Goal: Task Accomplishment & Management: Use online tool/utility

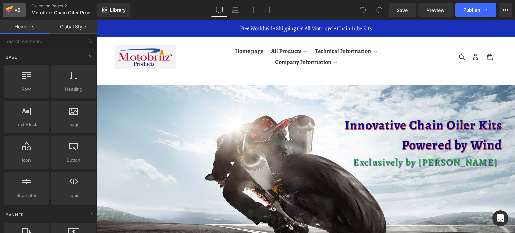
click at [10, 10] on icon at bounding box center [9, 10] width 5 height 3
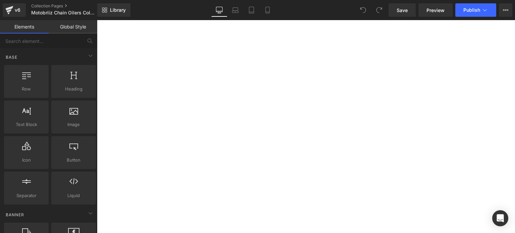
scroll to position [67, 0]
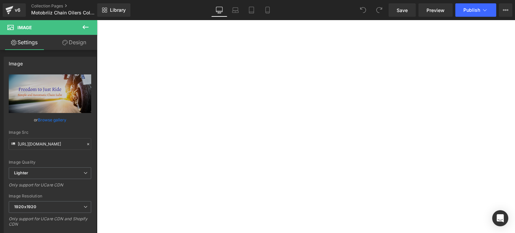
click at [97, 20] on img at bounding box center [97, 20] width 0 height 0
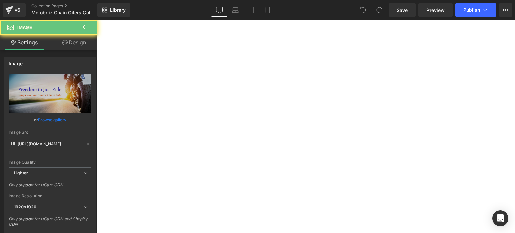
click at [97, 20] on img at bounding box center [97, 20] width 0 height 0
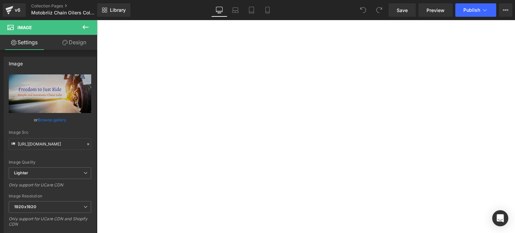
click at [97, 20] on img at bounding box center [97, 20] width 0 height 0
click at [97, 20] on span "Button" at bounding box center [97, 20] width 0 height 0
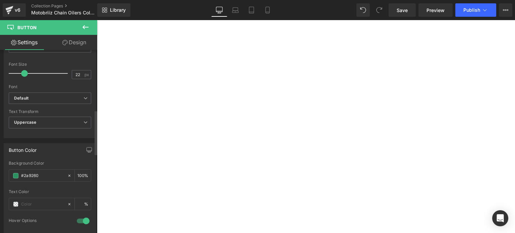
scroll to position [235, 0]
click at [76, 98] on b "Default" at bounding box center [48, 99] width 69 height 6
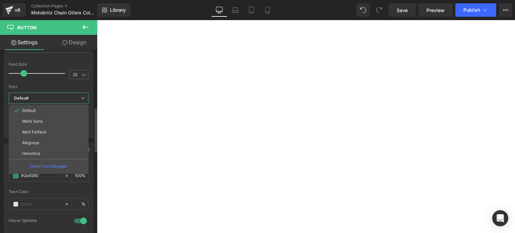
click at [76, 98] on b "Default" at bounding box center [47, 99] width 67 height 6
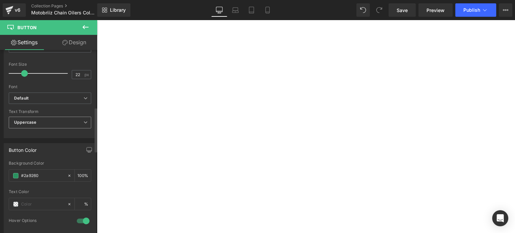
click at [59, 118] on span "Uppercase" at bounding box center [50, 123] width 83 height 12
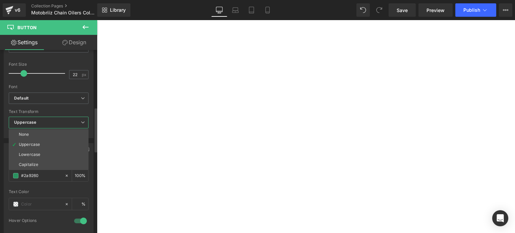
click at [28, 163] on div "Capitalize" at bounding box center [28, 164] width 19 height 5
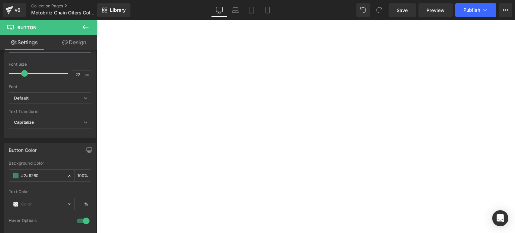
click at [97, 20] on span "Button" at bounding box center [97, 20] width 0 height 0
click at [84, 123] on icon at bounding box center [86, 122] width 4 height 4
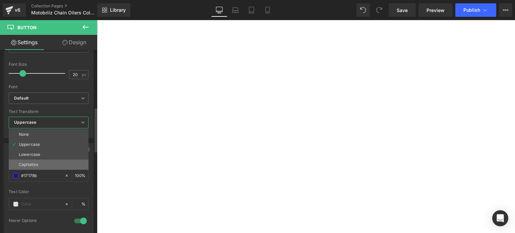
click at [26, 163] on div "Capitalize" at bounding box center [28, 164] width 19 height 5
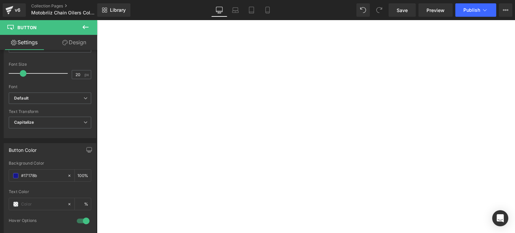
scroll to position [67, 0]
click at [97, 20] on span "Heading" at bounding box center [97, 20] width 0 height 0
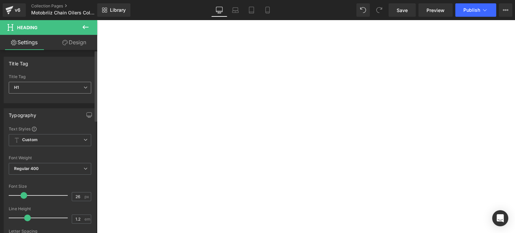
click at [84, 87] on icon at bounding box center [86, 88] width 4 height 4
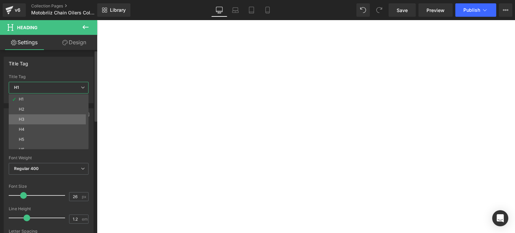
scroll to position [5, 0]
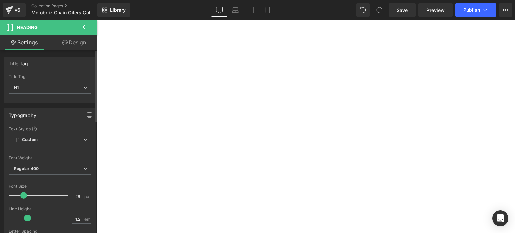
click at [61, 64] on div "Title Tag" at bounding box center [50, 63] width 92 height 13
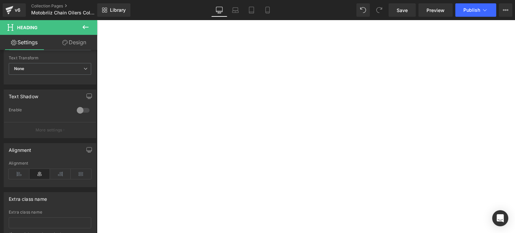
scroll to position [191, 0]
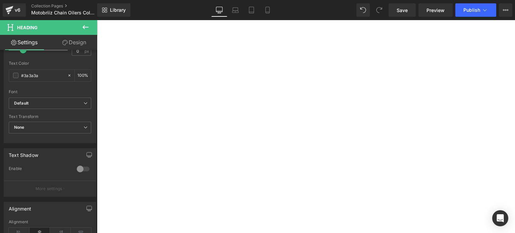
click at [97, 20] on span "Heading" at bounding box center [97, 20] width 0 height 0
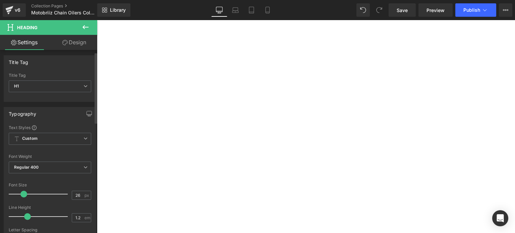
scroll to position [0, 0]
click at [84, 88] on icon at bounding box center [86, 88] width 4 height 4
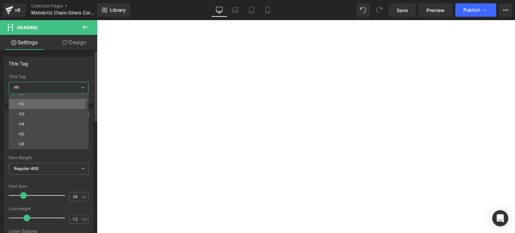
click at [49, 105] on li "H2" at bounding box center [50, 104] width 83 height 10
type input "20"
type input "2"
type input "100"
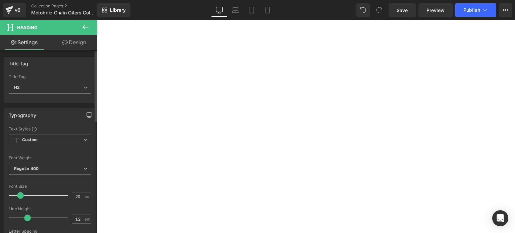
click at [84, 86] on icon at bounding box center [86, 88] width 4 height 4
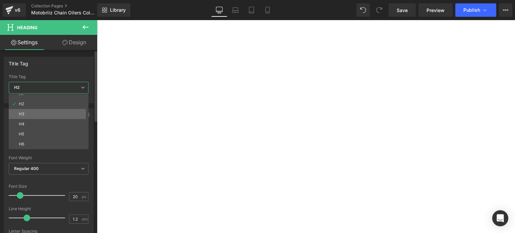
click at [44, 111] on li "H3" at bounding box center [50, 114] width 83 height 10
type input "26"
type input "0"
type input "100"
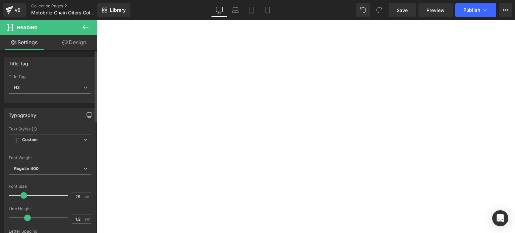
click at [85, 88] on span "H3" at bounding box center [50, 88] width 83 height 12
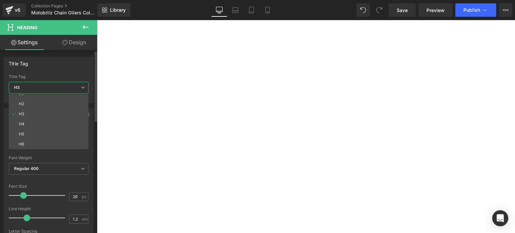
click at [48, 121] on li "H4" at bounding box center [50, 124] width 83 height 10
type input "17"
type input "100"
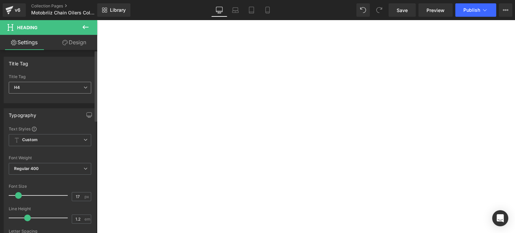
click at [85, 88] on icon at bounding box center [86, 88] width 4 height 4
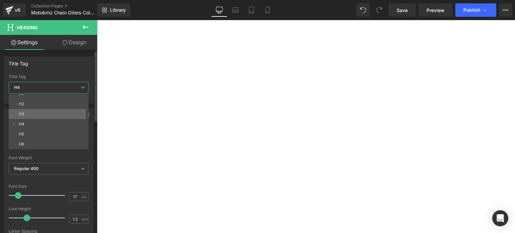
click at [43, 112] on li "H3" at bounding box center [50, 114] width 83 height 10
type input "26"
type input "100"
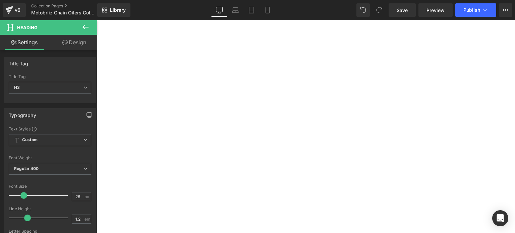
scroll to position [168, 0]
click at [97, 20] on span "Text Block" at bounding box center [97, 20] width 0 height 0
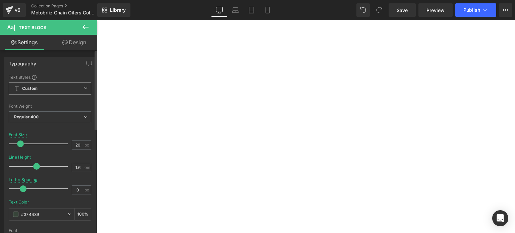
click at [87, 89] on span "Custom Setup Global Style" at bounding box center [50, 89] width 83 height 12
click at [55, 64] on div "Typography" at bounding box center [50, 63] width 92 height 13
click at [97, 20] on span "Heading" at bounding box center [97, 20] width 0 height 0
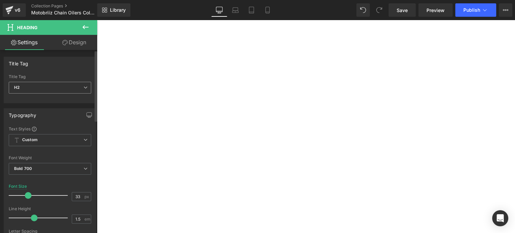
click at [84, 89] on icon at bounding box center [86, 88] width 4 height 4
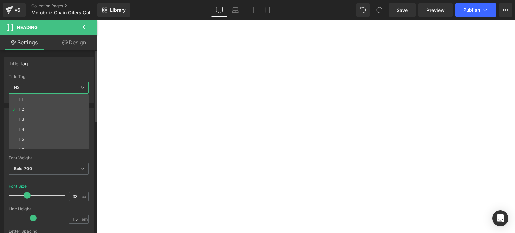
click at [28, 118] on li "H3" at bounding box center [50, 119] width 83 height 10
type input "26"
type input "0"
type input "100"
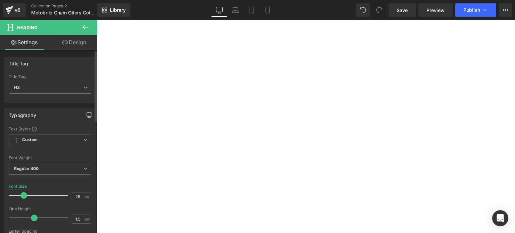
click at [86, 86] on span "H3" at bounding box center [50, 88] width 83 height 12
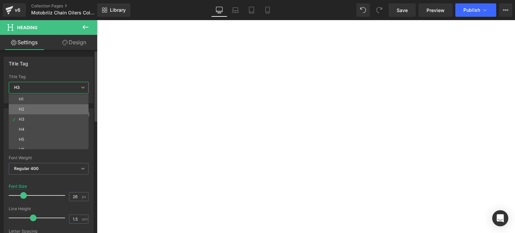
click at [25, 107] on li "H2" at bounding box center [50, 109] width 83 height 10
type input "33"
type input "2"
type input "100"
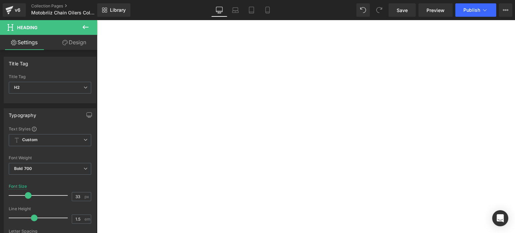
drag, startPoint x: 293, startPoint y: 174, endPoint x: 231, endPoint y: 166, distance: 62.2
click at [97, 20] on span "Text Block" at bounding box center [97, 20] width 0 height 0
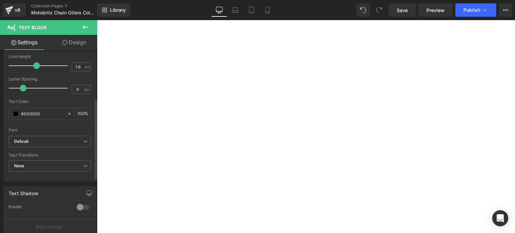
scroll to position [134, 0]
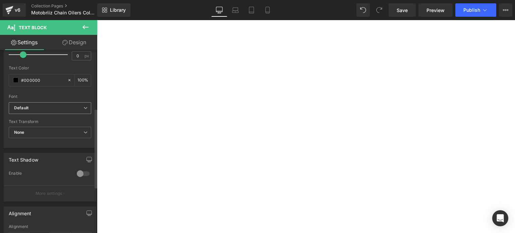
click at [84, 108] on icon at bounding box center [86, 108] width 4 height 4
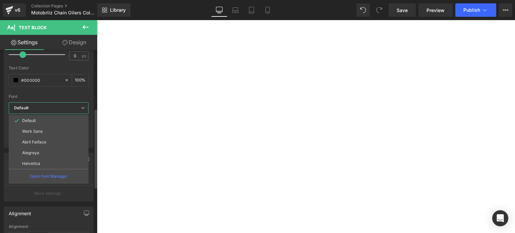
click at [84, 108] on icon at bounding box center [83, 108] width 4 height 4
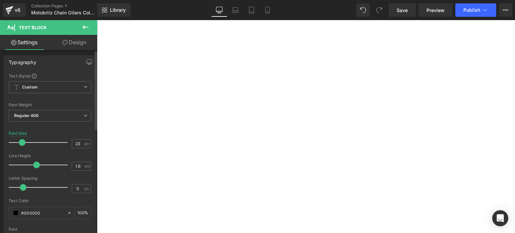
scroll to position [0, 0]
click at [84, 88] on icon at bounding box center [86, 88] width 4 height 4
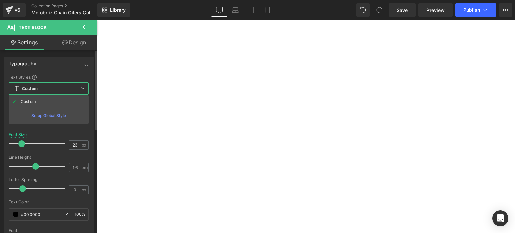
click at [81, 88] on icon at bounding box center [83, 88] width 4 height 4
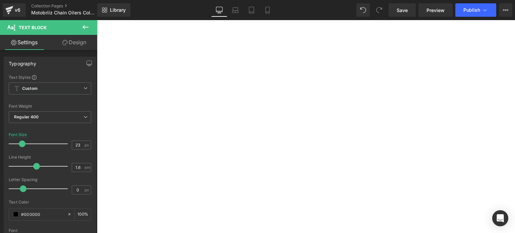
click at [97, 20] on span "Heading" at bounding box center [97, 20] width 0 height 0
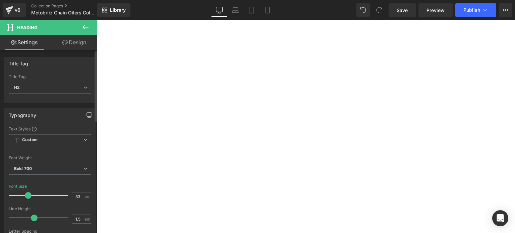
click at [84, 139] on icon at bounding box center [86, 140] width 4 height 4
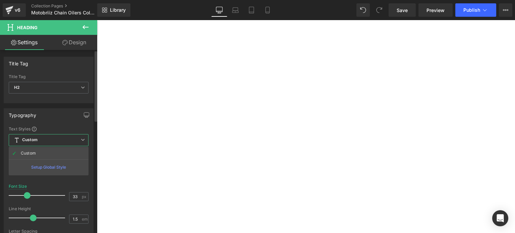
click at [83, 139] on icon at bounding box center [83, 140] width 4 height 4
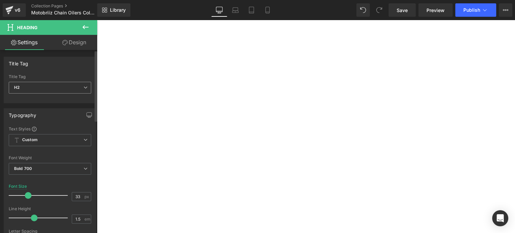
click at [84, 89] on icon at bounding box center [86, 88] width 4 height 4
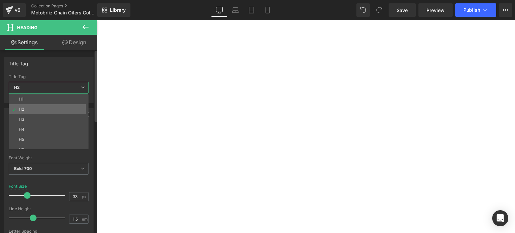
scroll to position [5, 0]
click at [97, 20] on body "Skip to content Just added to your cart Qty: View cart ( ) Continue shopping Su…" at bounding box center [97, 20] width 0 height 0
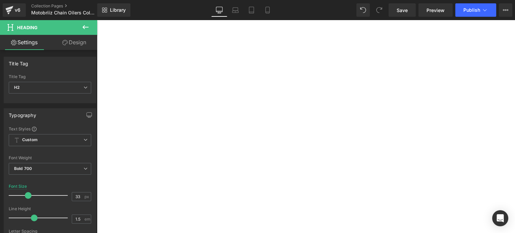
click at [97, 20] on p "Say goodbye to tedious, time-consuming chain maintenance and get ready to enjoy…" at bounding box center [97, 20] width 0 height 0
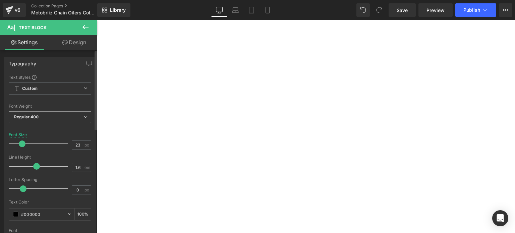
click at [84, 116] on icon at bounding box center [86, 117] width 4 height 4
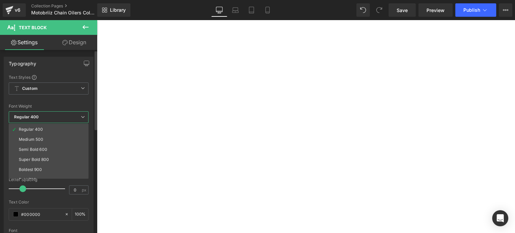
scroll to position [0, 0]
click at [56, 104] on div "Font Weight" at bounding box center [49, 106] width 80 height 5
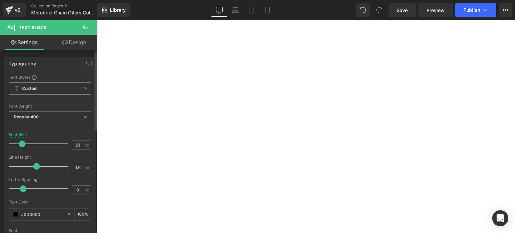
click at [39, 87] on span "Custom Setup Global Style" at bounding box center [50, 89] width 83 height 12
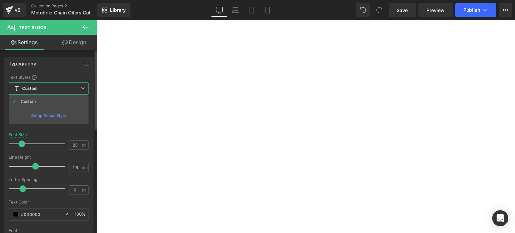
click at [40, 113] on div "Setup Global Style" at bounding box center [49, 116] width 80 height 16
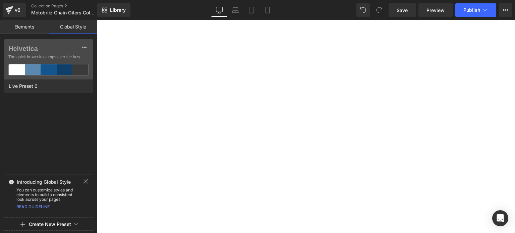
click at [97, 20] on body "Skip to content Just added to your cart Qty: View cart ( ) Continue shopping Su…" at bounding box center [97, 20] width 0 height 0
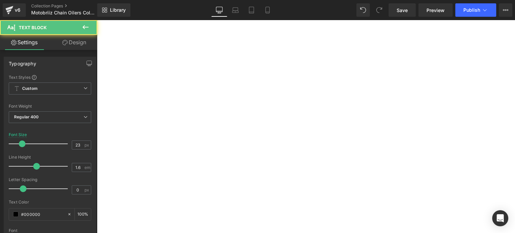
click at [97, 20] on p "Say goodbye to tedious, time-consuming chain maintenance and get ready to enjoy…" at bounding box center [97, 20] width 0 height 0
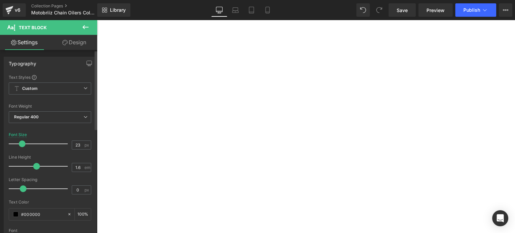
click at [20, 145] on span at bounding box center [22, 144] width 7 height 7
click at [97, 20] on span at bounding box center [97, 20] width 0 height 0
click at [97, 20] on span "Text Block" at bounding box center [97, 20] width 0 height 0
type input "20"
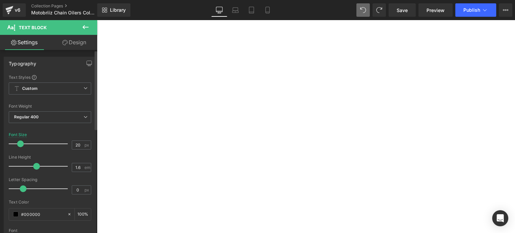
click at [19, 144] on span at bounding box center [20, 144] width 7 height 7
click at [97, 20] on li "Automatic Precision: This cutting-edge device is engineered to provide precise …" at bounding box center [97, 20] width 0 height 0
type input "21"
click at [23, 142] on span at bounding box center [20, 144] width 7 height 7
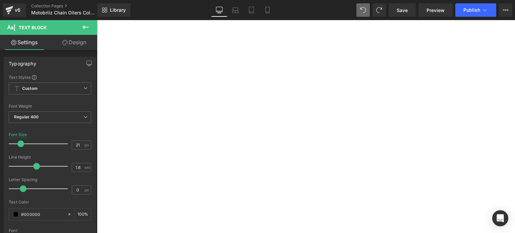
scroll to position [199, 0]
click at [97, 20] on p "Say goodbye to tedious, time-consuming chain maintenance and get ready to enjoy…" at bounding box center [97, 20] width 0 height 0
click at [97, 20] on li "Effortless Installation: With a user-friendly installation process, even if you…" at bounding box center [97, 20] width 0 height 0
click at [76, 144] on input "21" at bounding box center [78, 145] width 12 height 8
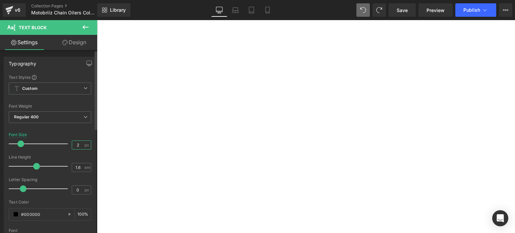
type input "20"
click at [97, 20] on span "Text Block" at bounding box center [97, 20] width 0 height 0
drag, startPoint x: 75, startPoint y: 146, endPoint x: 80, endPoint y: 146, distance: 4.7
click at [80, 146] on input "23" at bounding box center [78, 145] width 12 height 8
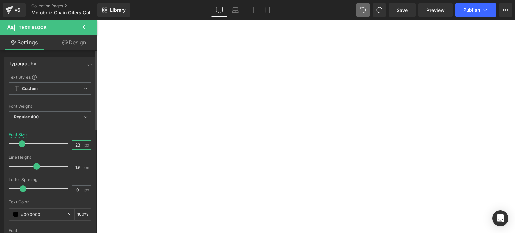
type input "20"
click at [97, 20] on span "Truly natural automation that makes you as free as the wind!" at bounding box center [97, 20] width 0 height 0
click at [78, 146] on input "23" at bounding box center [78, 145] width 12 height 8
type input "20"
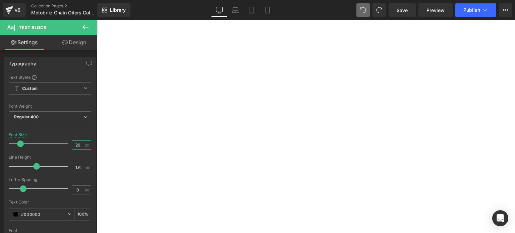
scroll to position [803, 0]
click at [97, 20] on span "Heading" at bounding box center [97, 20] width 0 height 0
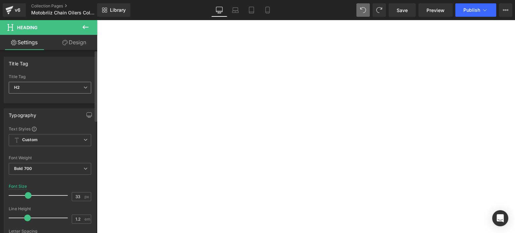
click at [84, 88] on icon at bounding box center [86, 88] width 4 height 4
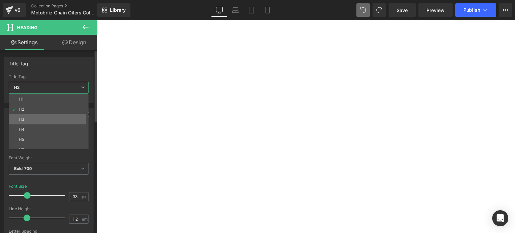
click at [40, 118] on li "H3" at bounding box center [50, 119] width 83 height 10
type input "26"
type input "0"
type input "#3a3a3a"
type input "100"
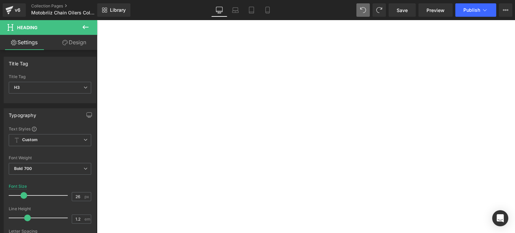
scroll to position [635, 0]
click at [97, 20] on span "Heading" at bounding box center [97, 20] width 0 height 0
click at [84, 87] on icon at bounding box center [86, 88] width 4 height 4
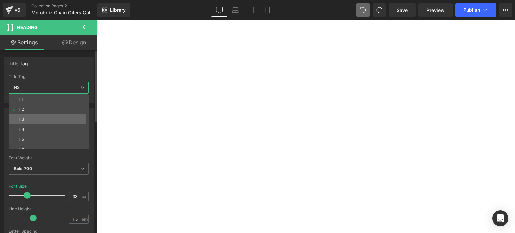
click at [45, 118] on li "H3" at bounding box center [50, 119] width 83 height 10
type input "26"
type input "0"
type input "100"
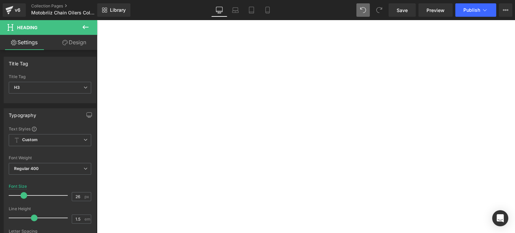
scroll to position [568, 0]
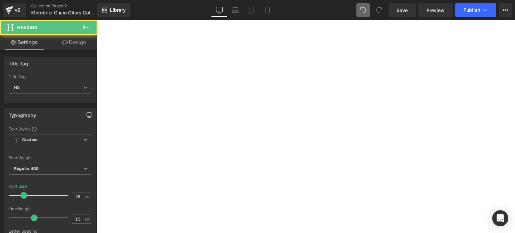
drag, startPoint x: 362, startPoint y: 125, endPoint x: 256, endPoint y: 130, distance: 106.4
click at [97, 20] on h3 "Chain Lube Peace of Mind" at bounding box center [97, 20] width 0 height 0
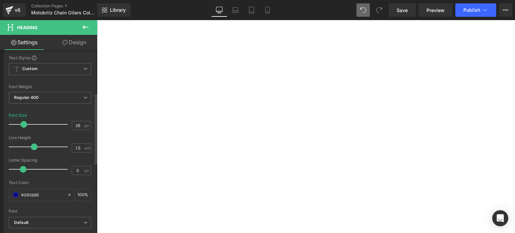
scroll to position [67, 0]
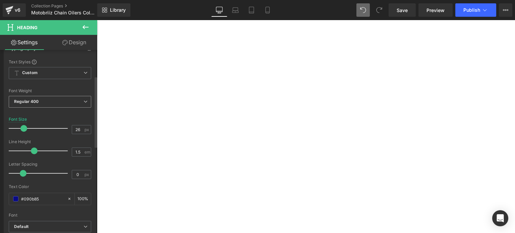
click at [84, 100] on icon at bounding box center [86, 102] width 4 height 4
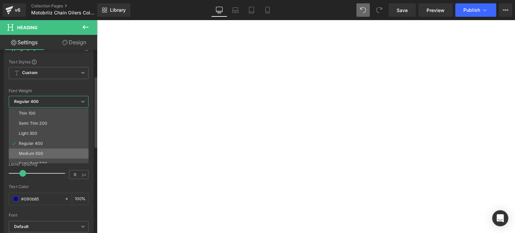
click at [23, 153] on div "Medium 500" at bounding box center [31, 153] width 24 height 5
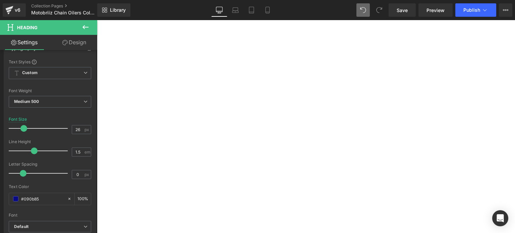
scroll to position [702, 0]
click at [97, 20] on u "Our Motorcycle Chain Oiler is Truly a Breeze" at bounding box center [97, 20] width 0 height 0
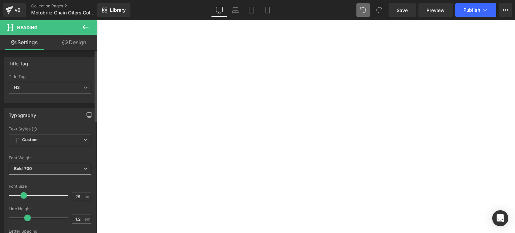
click at [81, 165] on span "Bold 700" at bounding box center [50, 169] width 83 height 12
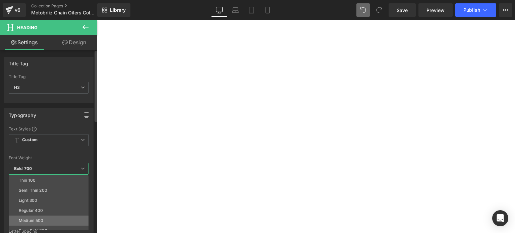
click at [32, 220] on div "Medium 500" at bounding box center [31, 220] width 24 height 5
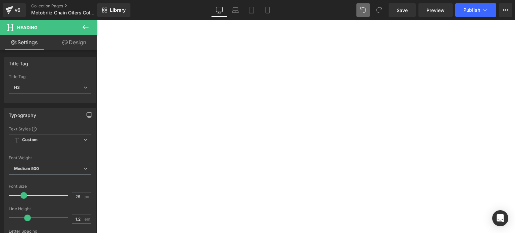
scroll to position [568, 0]
click at [97, 20] on u "Chain Lube Peace of Mind" at bounding box center [97, 20] width 0 height 0
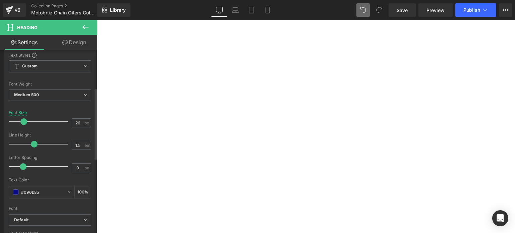
scroll to position [101, 0]
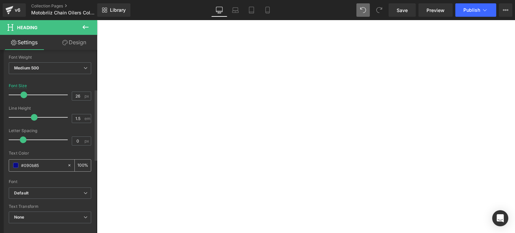
drag, startPoint x: 39, startPoint y: 163, endPoint x: 21, endPoint y: 165, distance: 17.9
click at [21, 165] on input "#090b85" at bounding box center [42, 165] width 43 height 7
click at [97, 20] on span "Heading" at bounding box center [97, 20] width 0 height 0
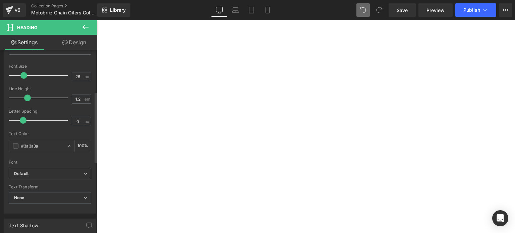
scroll to position [134, 0]
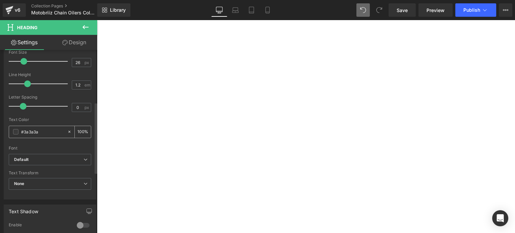
drag, startPoint x: 51, startPoint y: 127, endPoint x: 45, endPoint y: 129, distance: 6.7
click at [45, 129] on div "#3a3a3a" at bounding box center [38, 132] width 58 height 12
drag, startPoint x: 45, startPoint y: 129, endPoint x: 19, endPoint y: 130, distance: 25.5
click at [19, 130] on div "#3a3a3a" at bounding box center [38, 132] width 58 height 12
paste input "090b85"
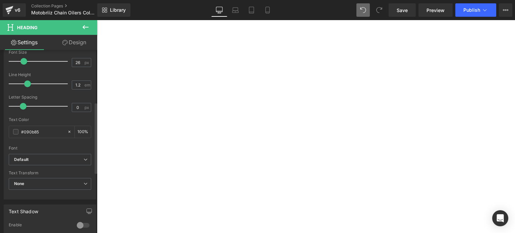
type input "#090b85"
click at [97, 20] on u "What Makes the Motobriiz Oiler Special" at bounding box center [97, 20] width 0 height 0
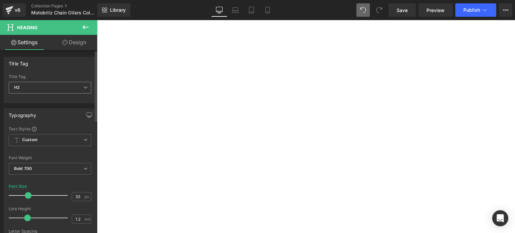
click at [84, 86] on icon at bounding box center [86, 88] width 4 height 4
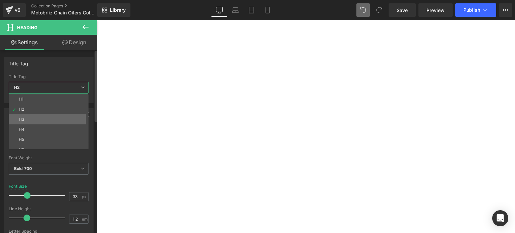
click at [27, 118] on li "H3" at bounding box center [50, 119] width 83 height 10
type input "26"
type input "0"
type input "#3a3a3a"
type input "100"
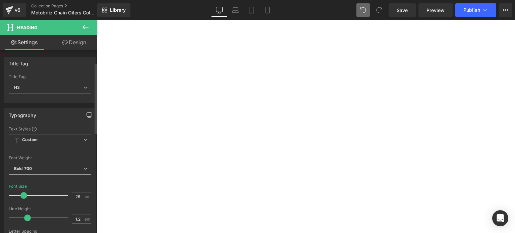
scroll to position [67, 0]
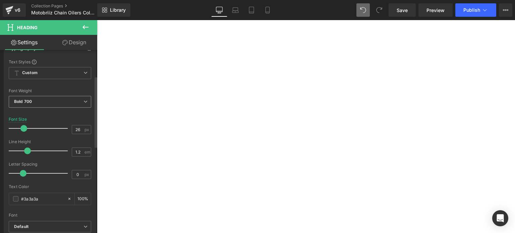
click at [85, 102] on icon at bounding box center [86, 102] width 4 height 4
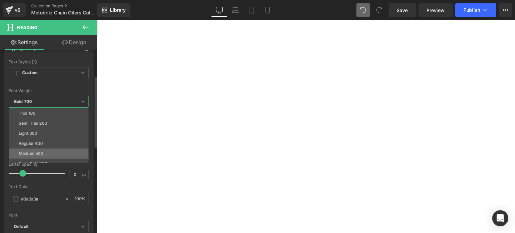
click at [40, 151] on div "Medium 500" at bounding box center [31, 153] width 24 height 5
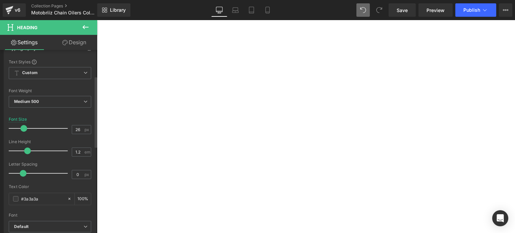
drag, startPoint x: 42, startPoint y: 198, endPoint x: 1, endPoint y: 198, distance: 40.3
click at [1, 198] on div "Typography Text Styles Custom Custom Setup Global Style Custom Setup Global Sty…" at bounding box center [50, 151] width 100 height 230
paste input "090b85"
type input "#090b85"
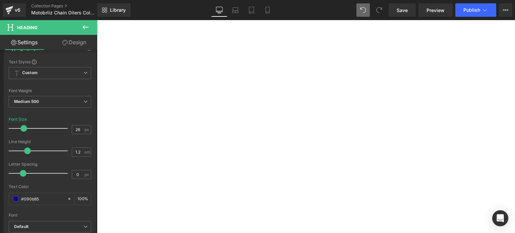
click at [97, 20] on u "Rev Up Your Riding Time" at bounding box center [97, 20] width 0 height 0
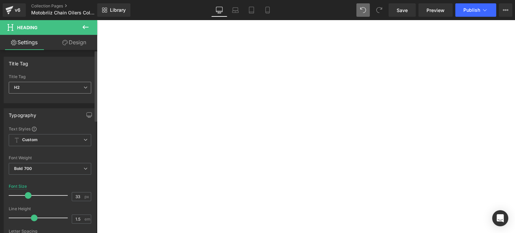
click at [85, 87] on span "H2" at bounding box center [50, 88] width 83 height 12
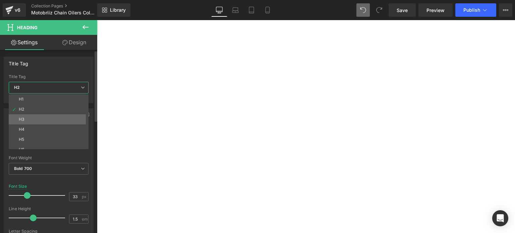
click at [17, 118] on li "H3" at bounding box center [50, 119] width 83 height 10
type input "26"
type input "0"
type input "100"
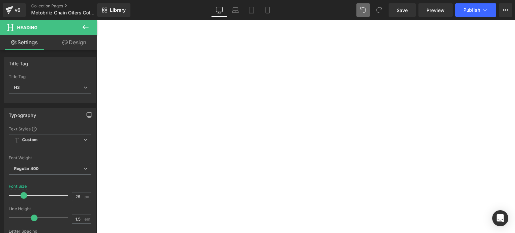
drag, startPoint x: 380, startPoint y: 83, endPoint x: 231, endPoint y: 88, distance: 149.0
click at [97, 20] on div "Rev Up Your Riding Time Heading" at bounding box center [97, 20] width 0 height 0
click at [78, 167] on span "Regular 400" at bounding box center [50, 169] width 83 height 12
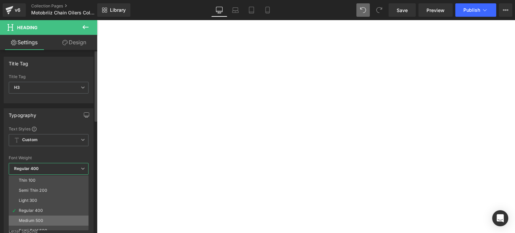
click at [28, 218] on div "Medium 500" at bounding box center [31, 220] width 24 height 5
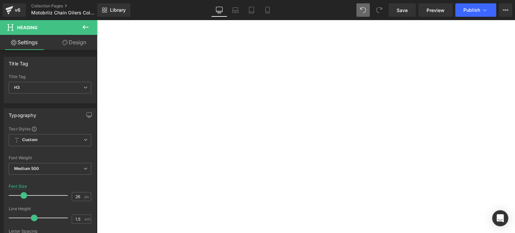
scroll to position [970, 0]
click at [97, 20] on span "(P) Title" at bounding box center [97, 20] width 0 height 0
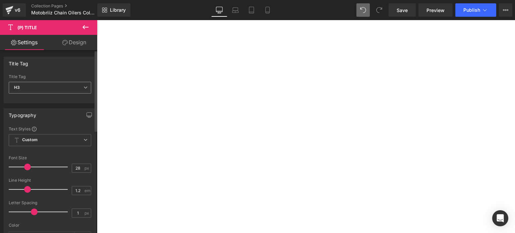
click at [86, 87] on span "H3" at bounding box center [50, 88] width 83 height 12
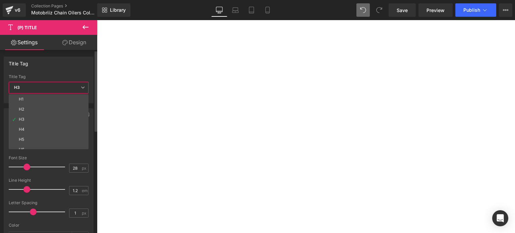
click at [22, 131] on li "H4" at bounding box center [50, 129] width 83 height 10
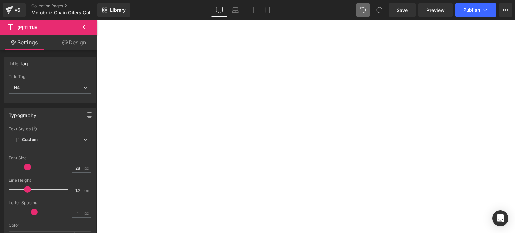
click at [97, 20] on link "Wind Powered Adjustable Flow Automatic Oiler Kit" at bounding box center [97, 20] width 0 height 0
click at [97, 20] on span "(P) Cart Button" at bounding box center [97, 20] width 0 height 0
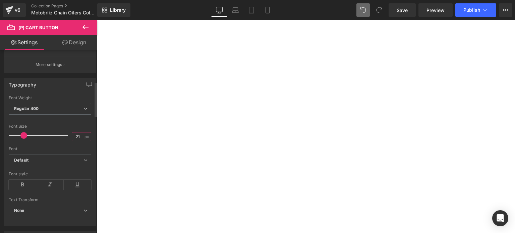
scroll to position [0, 0]
drag, startPoint x: 74, startPoint y: 136, endPoint x: 79, endPoint y: 139, distance: 6.0
click at [79, 139] on input "21" at bounding box center [78, 136] width 12 height 8
type input "18"
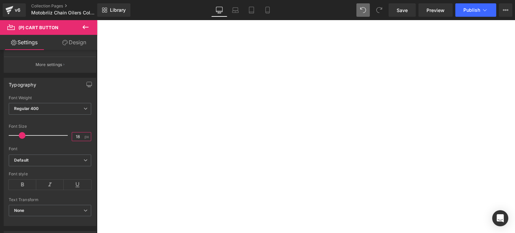
drag, startPoint x: 207, startPoint y: 138, endPoint x: 100, endPoint y: 122, distance: 107.4
click at [97, 20] on span "(P) Price" at bounding box center [97, 20] width 0 height 0
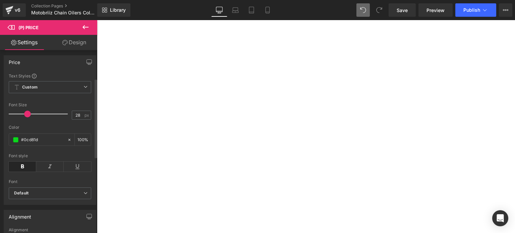
scroll to position [67, 0]
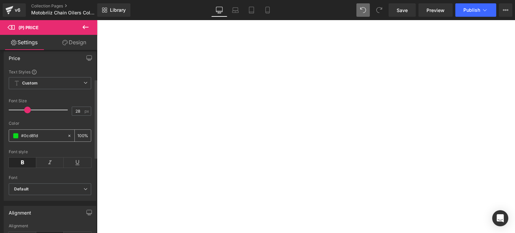
click at [15, 139] on span at bounding box center [15, 135] width 5 height 5
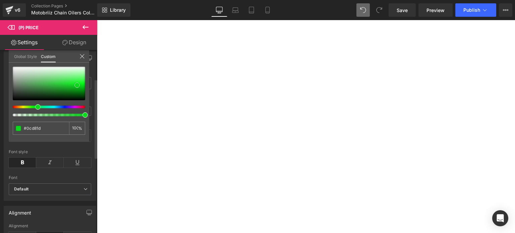
type input "#0cd41c"
type input "#0ccf1c"
type input "#0bca1b"
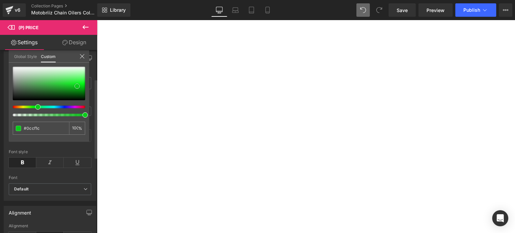
type input "#0bca1b"
type input "#09c218"
type input "#08b917"
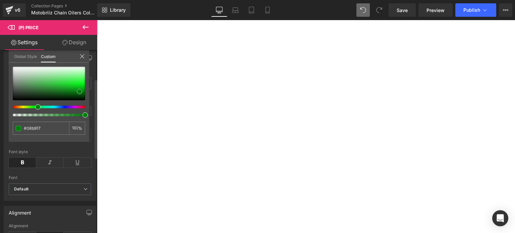
type input "#07a514"
type input "#04750e"
type input "#04710d"
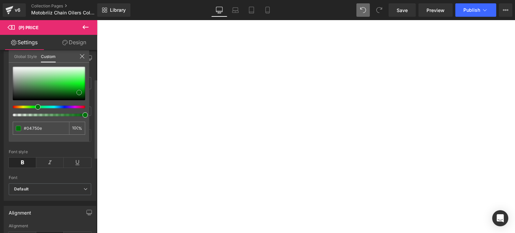
type input "#04710d"
type input "#057e10"
drag, startPoint x: 78, startPoint y: 85, endPoint x: 79, endPoint y: 91, distance: 6.6
click at [79, 91] on span at bounding box center [78, 91] width 5 height 5
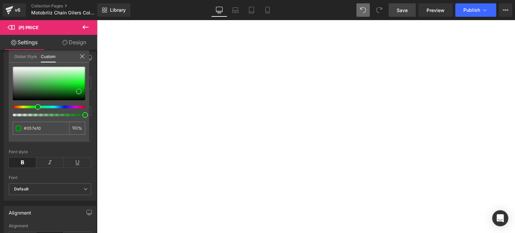
click at [405, 10] on span "Save" at bounding box center [402, 10] width 11 height 7
click at [404, 11] on span "Save" at bounding box center [402, 10] width 11 height 7
click at [476, 11] on span "Publish" at bounding box center [472, 9] width 17 height 5
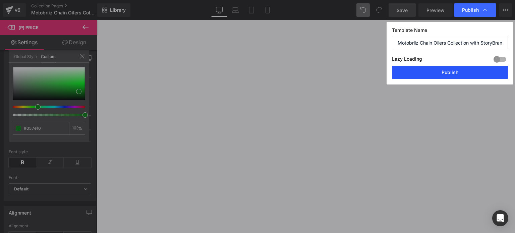
click at [438, 71] on button "Publish" at bounding box center [450, 72] width 116 height 13
